Goal: Transaction & Acquisition: Purchase product/service

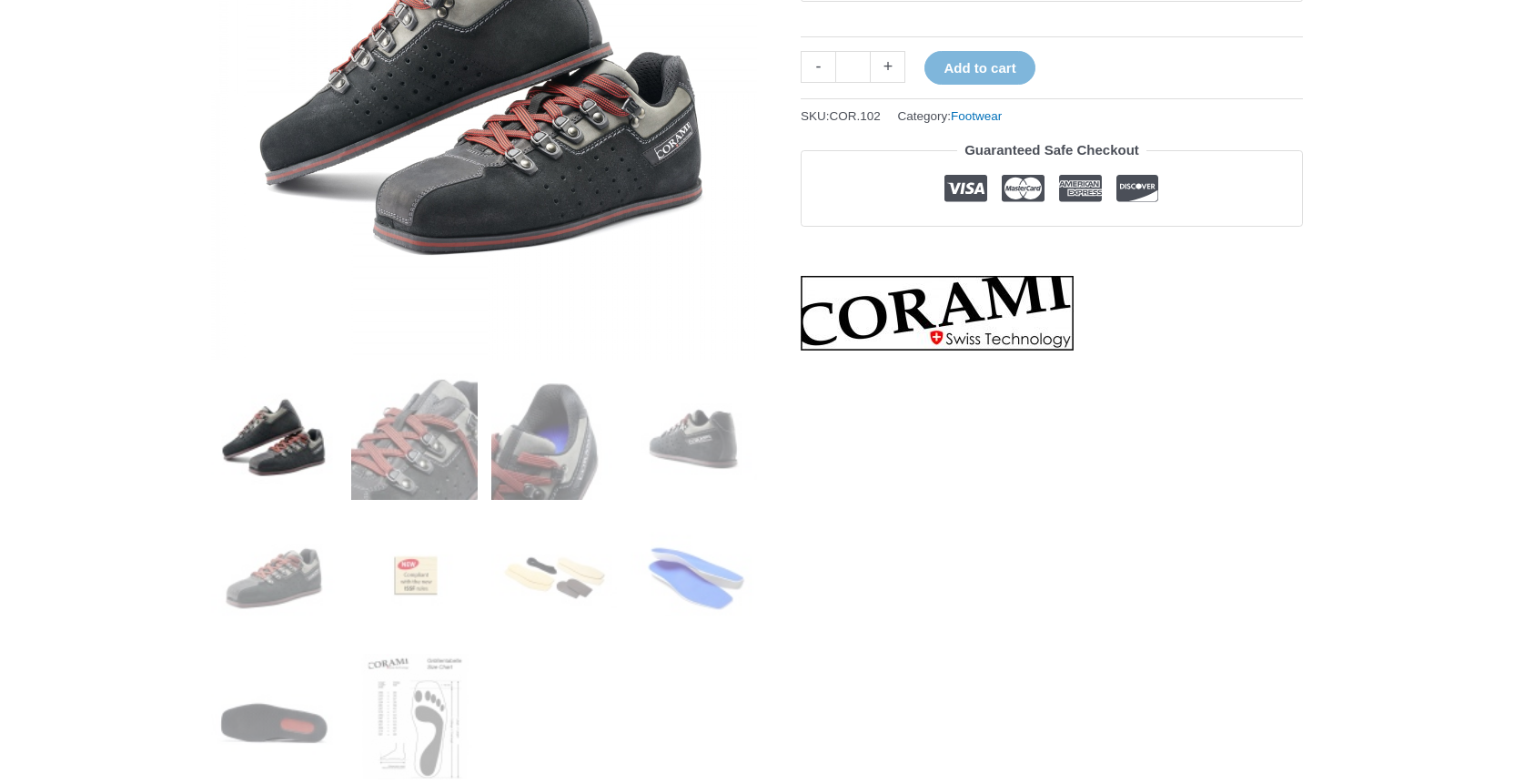
scroll to position [463, 0]
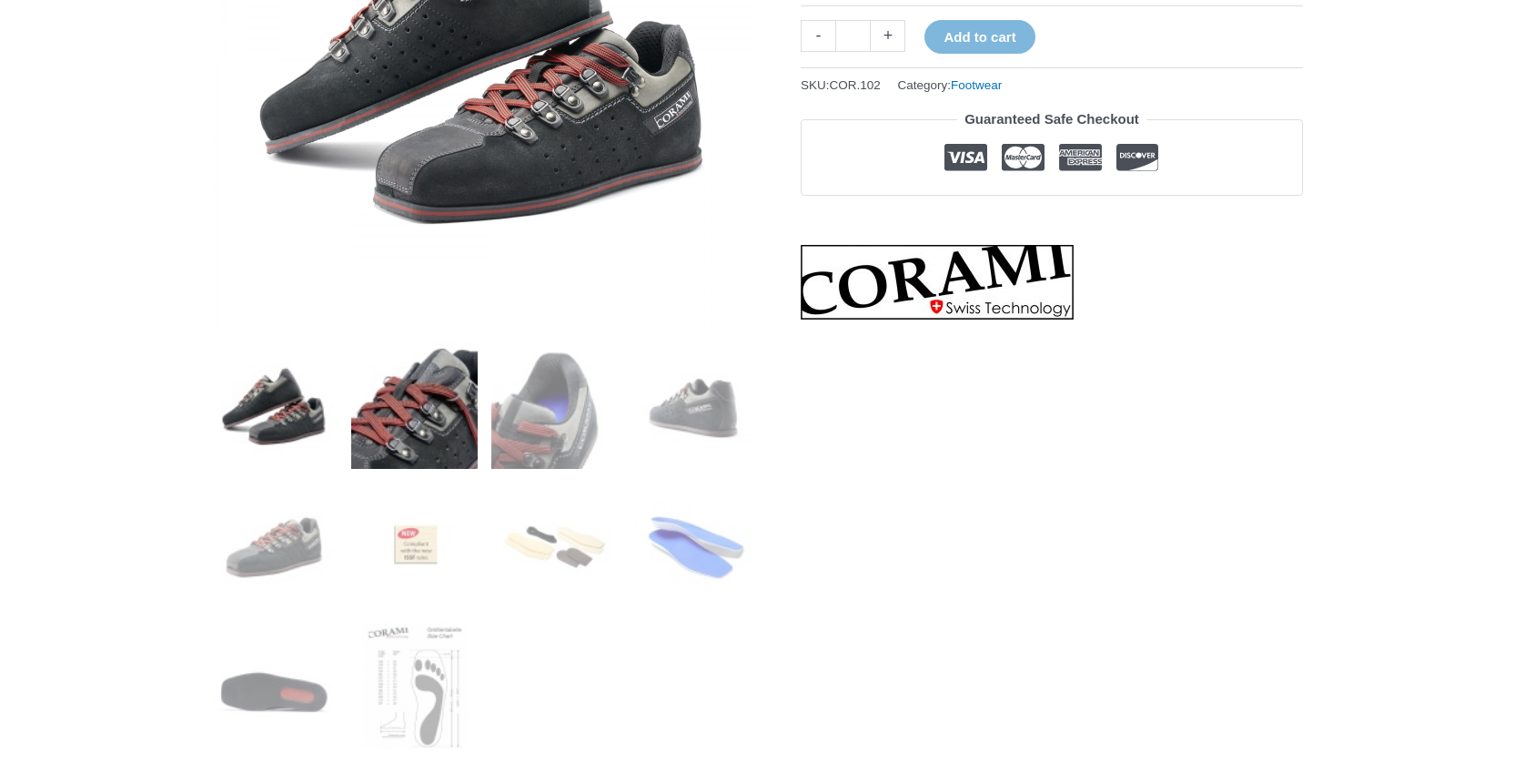
click at [408, 401] on img at bounding box center [415, 405] width 127 height 127
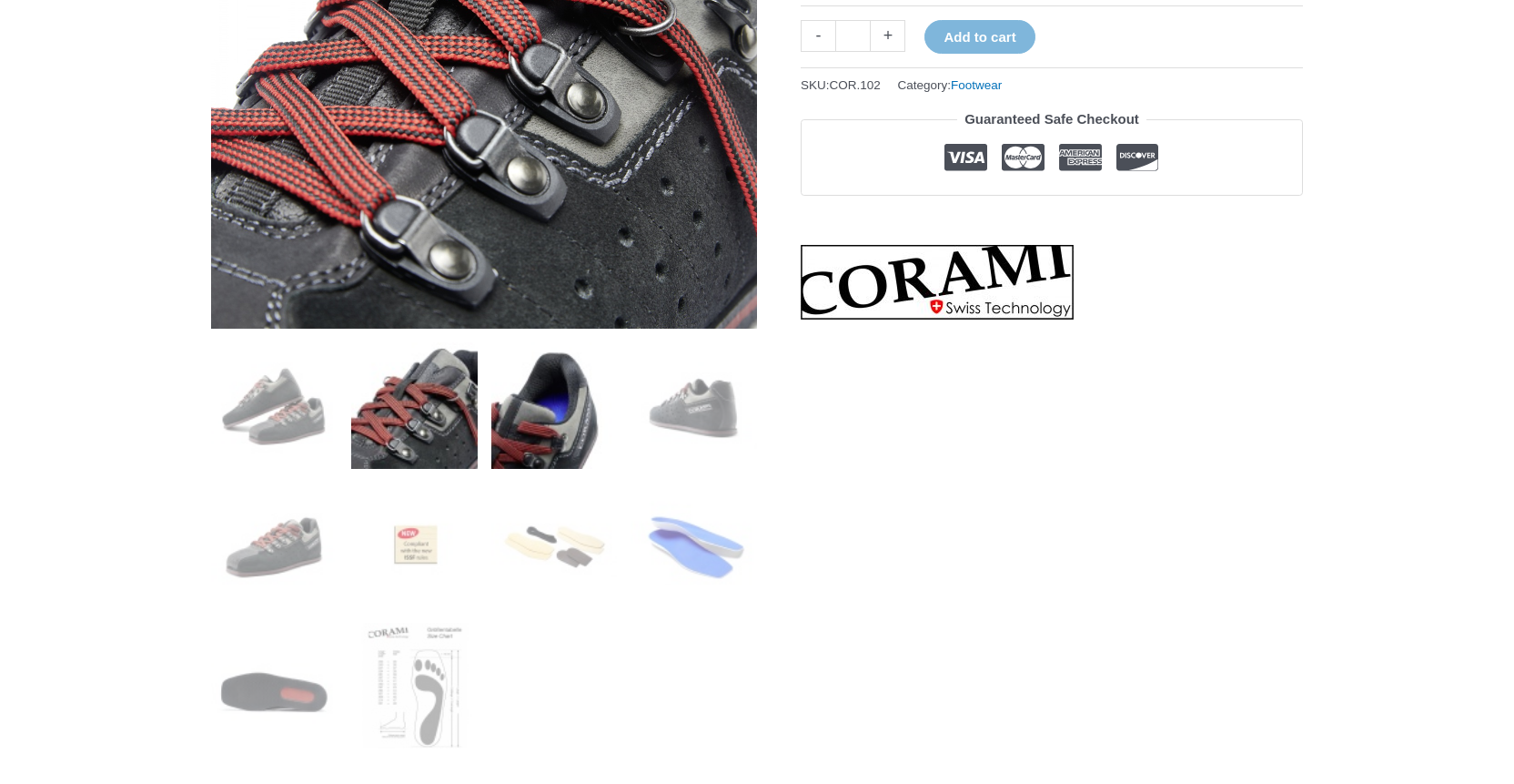
click at [521, 409] on img at bounding box center [555, 405] width 127 height 127
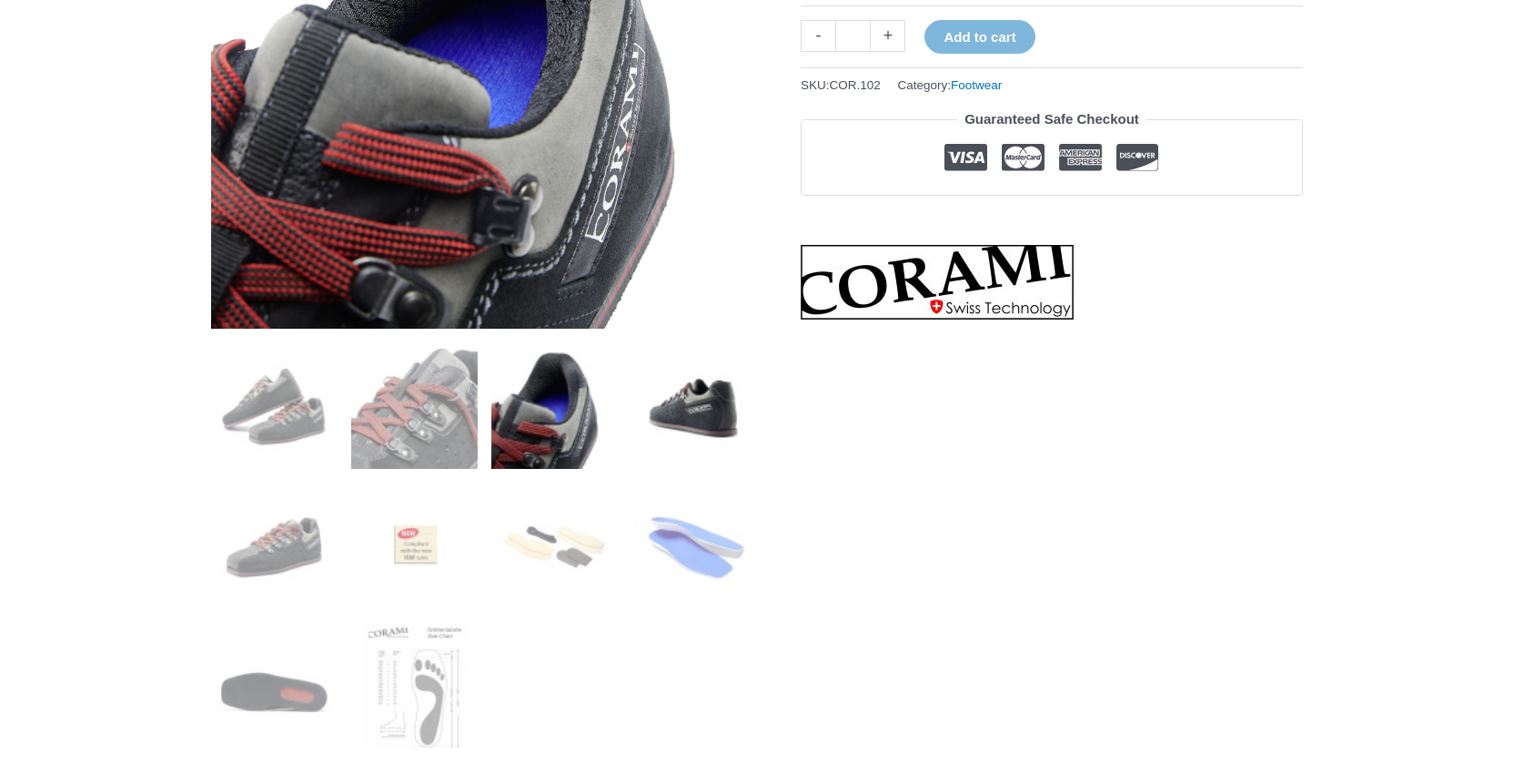
click at [638, 418] on img at bounding box center [694, 405] width 127 height 127
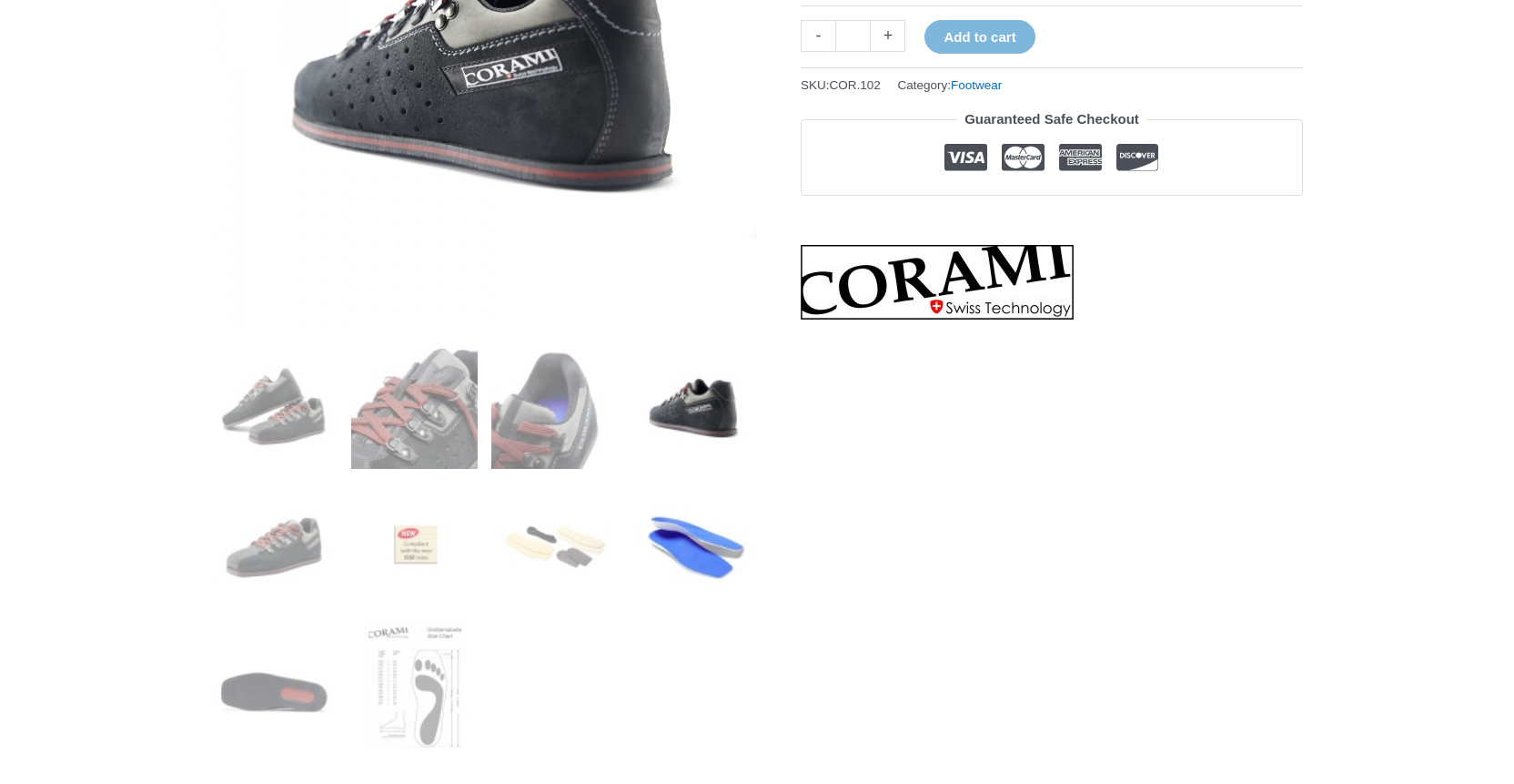
click at [667, 533] on img at bounding box center [694, 545] width 127 height 127
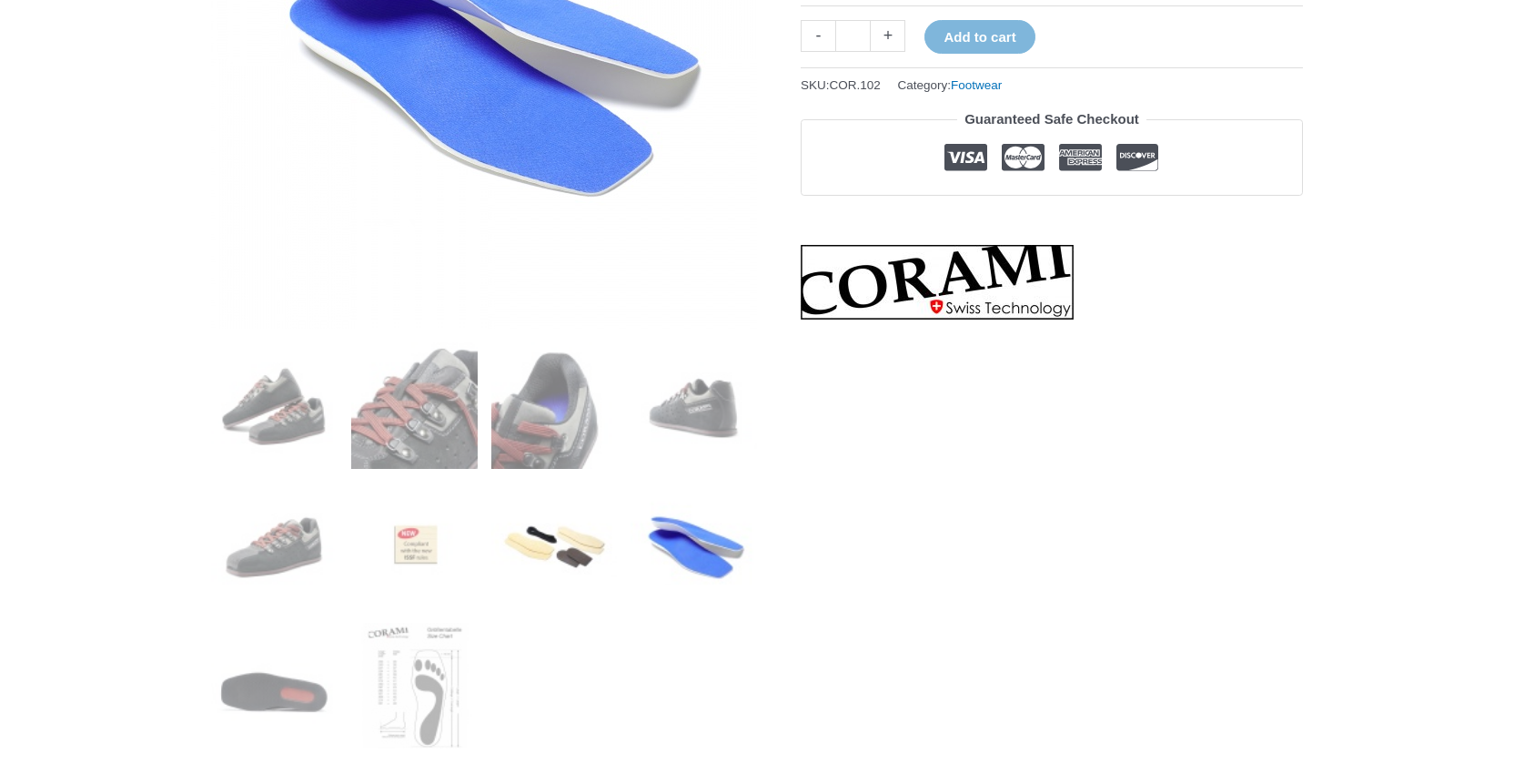
click at [566, 533] on img at bounding box center [555, 545] width 127 height 127
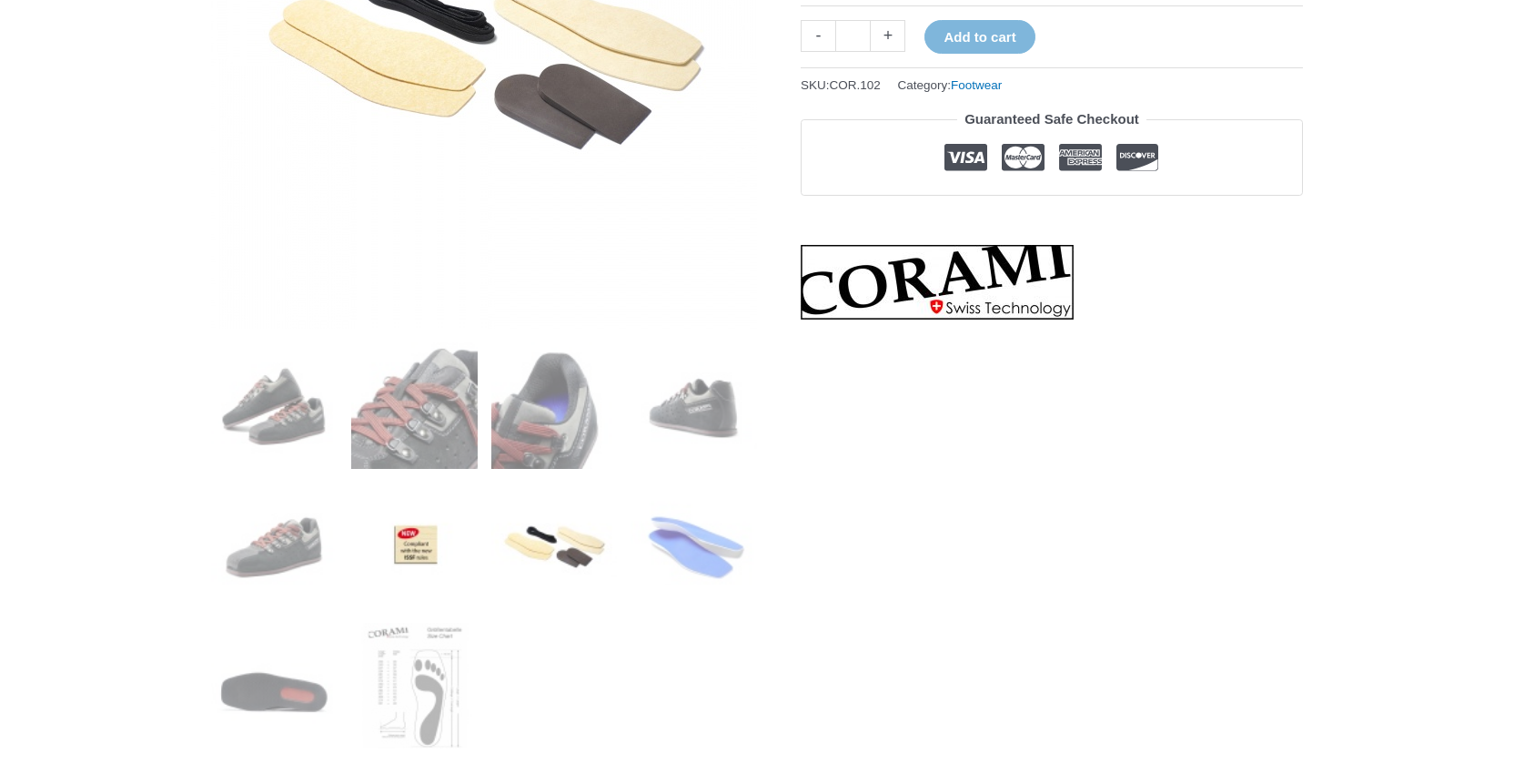
click at [425, 532] on img at bounding box center [415, 545] width 127 height 127
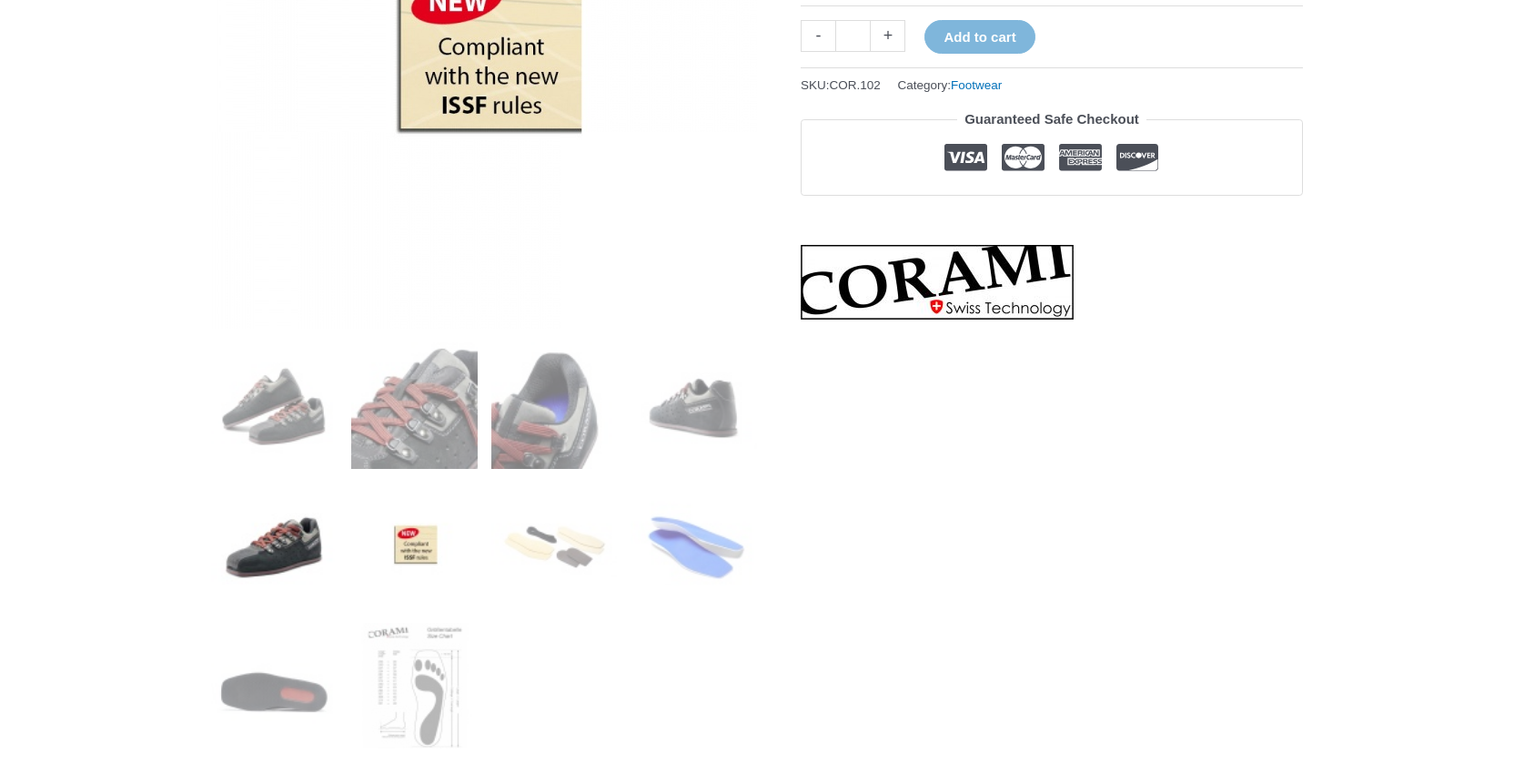
click at [275, 528] on img at bounding box center [275, 545] width 127 height 127
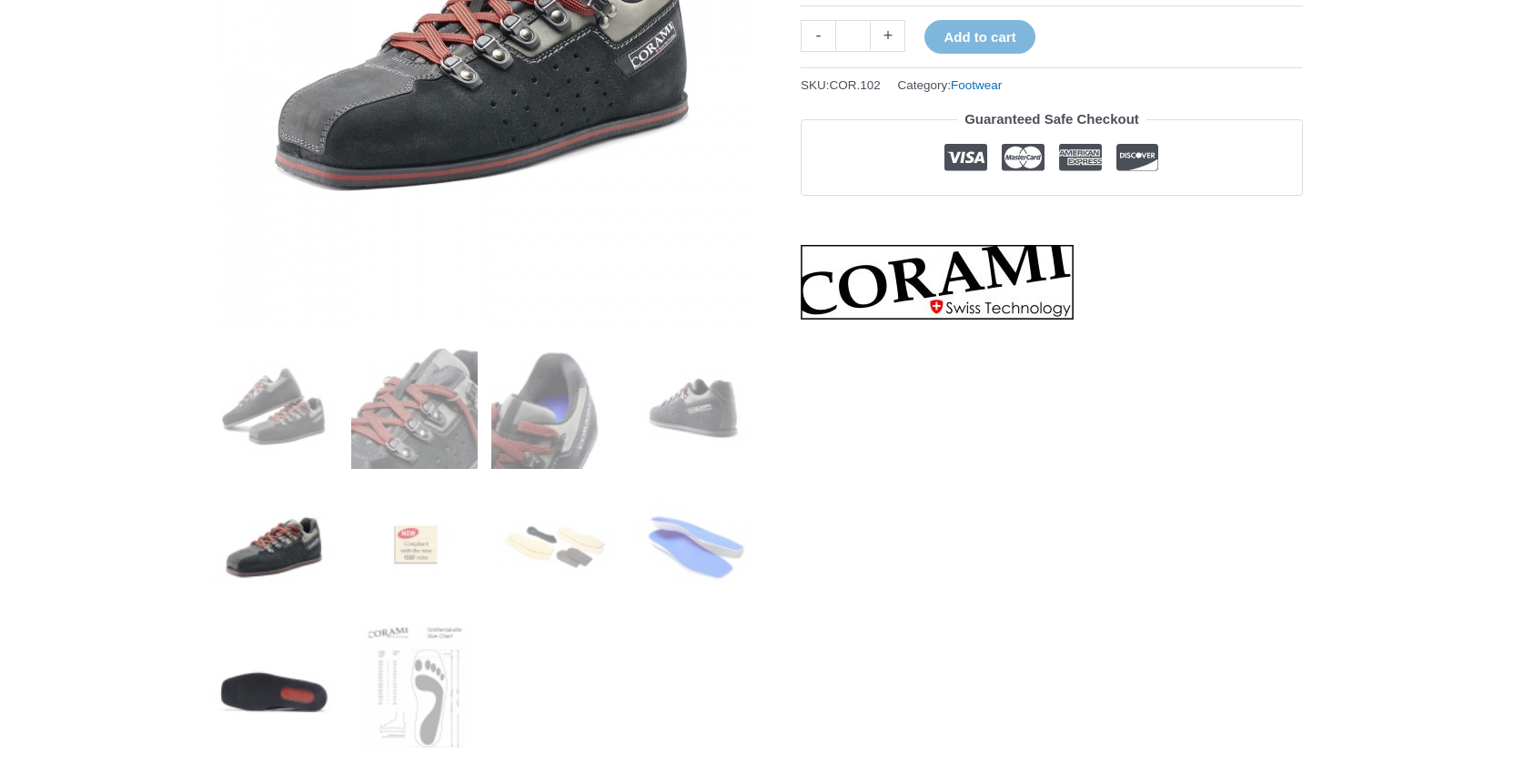
click at [263, 651] on img at bounding box center [275, 686] width 127 height 127
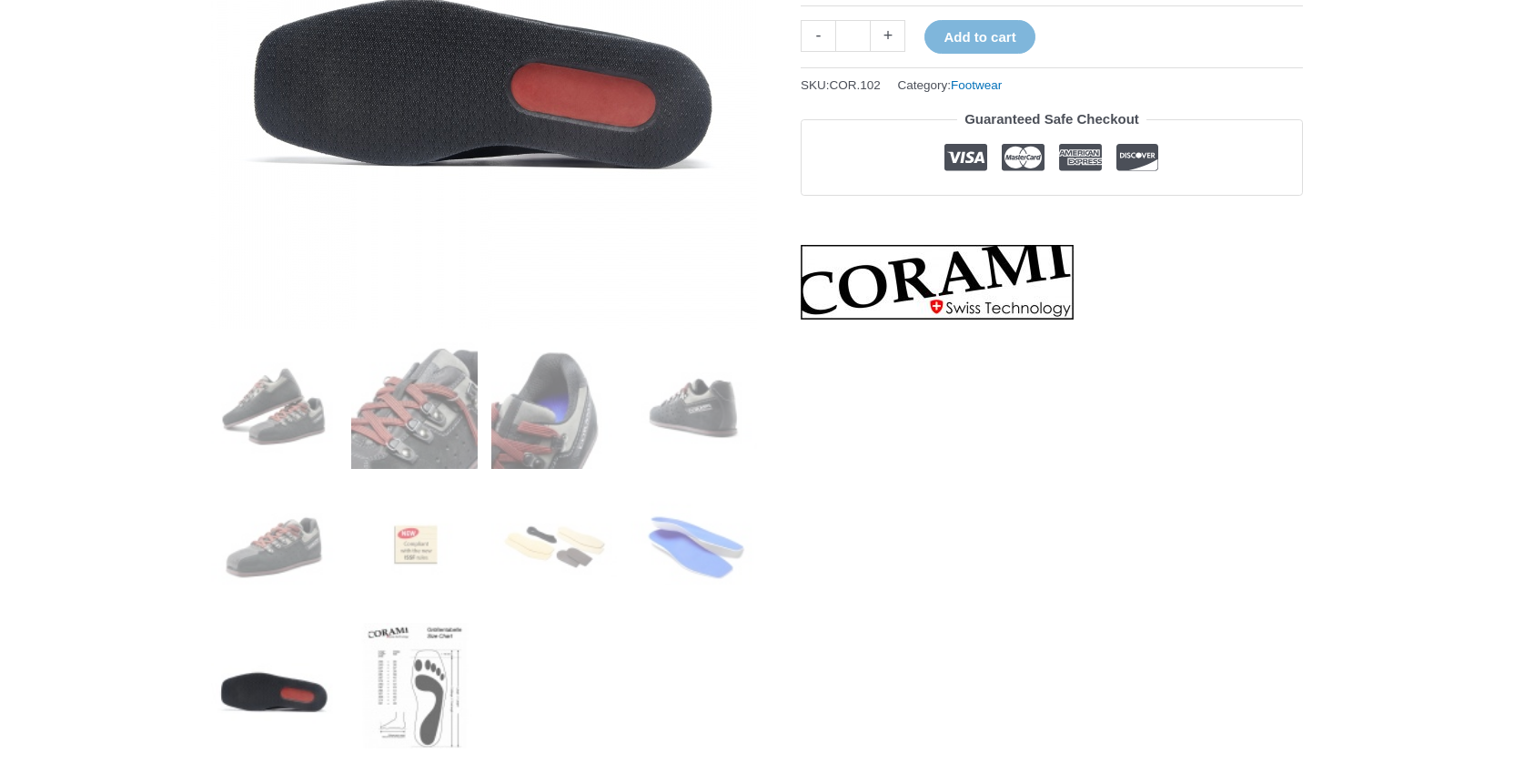
click at [403, 668] on img at bounding box center [415, 686] width 127 height 127
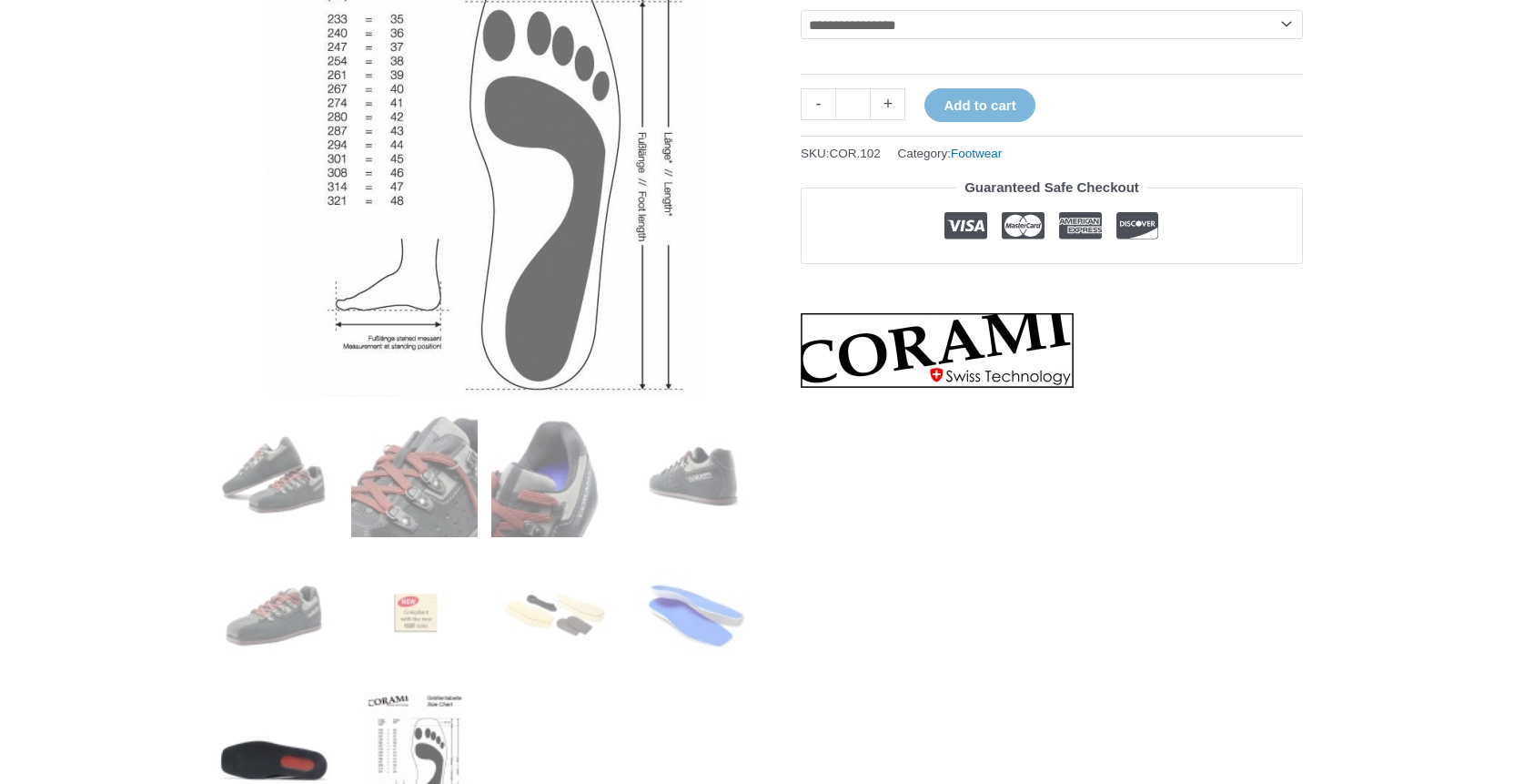
click at [256, 736] on img at bounding box center [275, 755] width 127 height 127
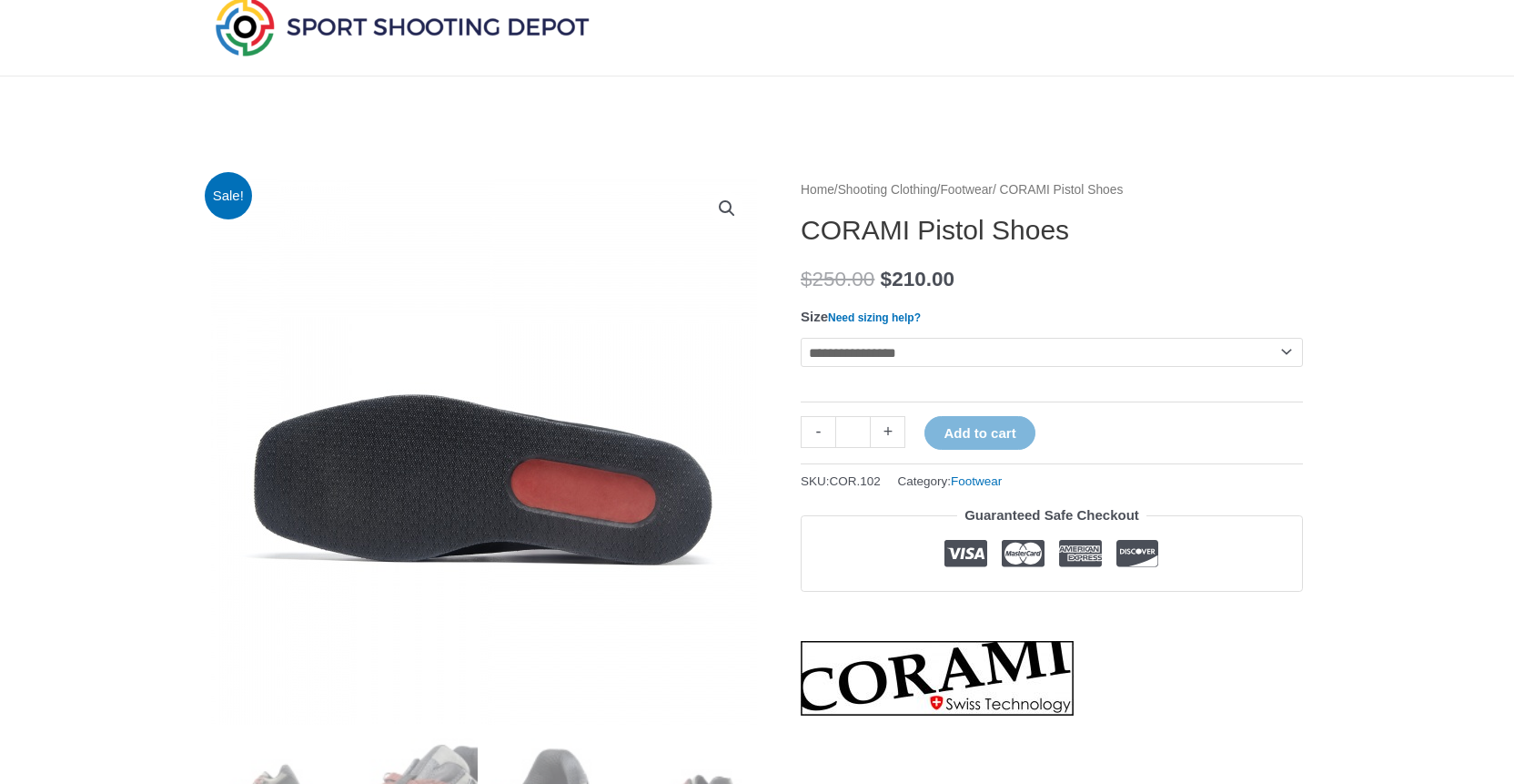
scroll to position [0, 0]
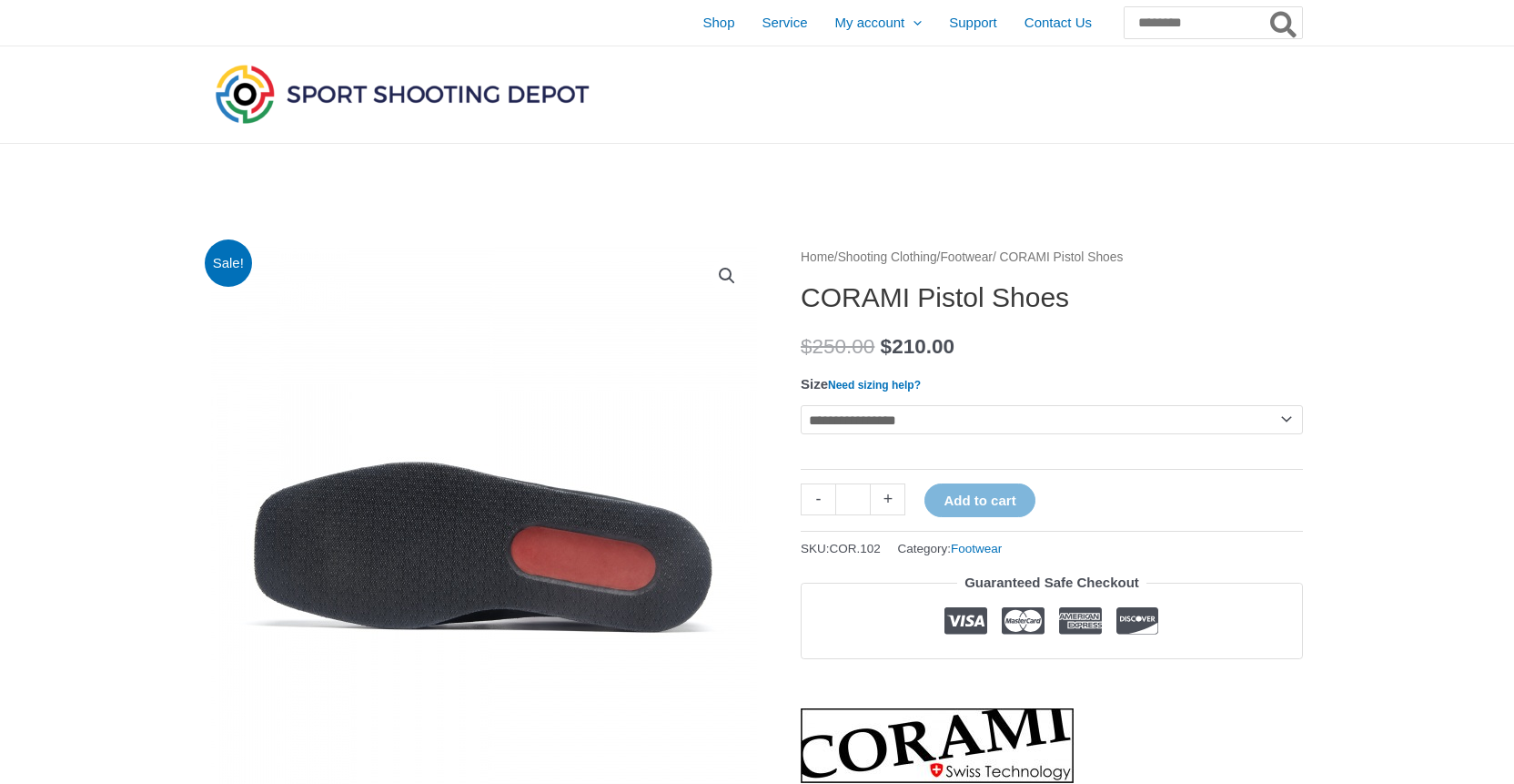
click at [901, 429] on select "**********" at bounding box center [1052, 419] width 503 height 29
